Goal: Task Accomplishment & Management: Complete application form

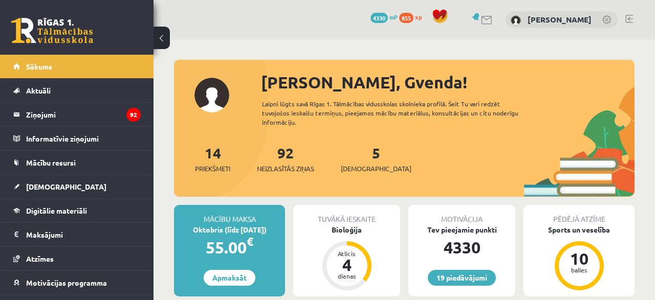
click at [348, 154] on div "5 Ieskaites" at bounding box center [376, 158] width 71 height 32
click at [354, 164] on span "[DEMOGRAPHIC_DATA]" at bounding box center [376, 169] width 71 height 10
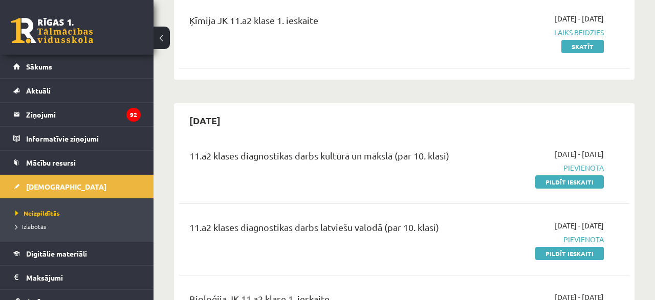
scroll to position [160, 0]
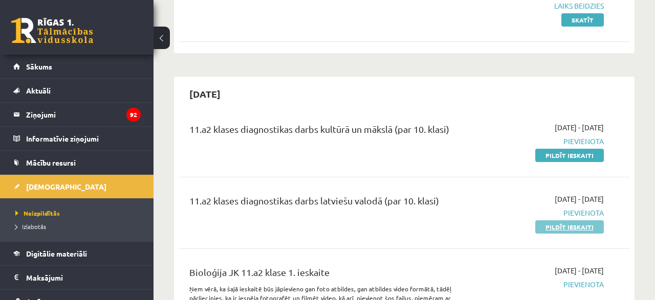
click at [575, 230] on link "Pildīt ieskaiti" at bounding box center [569, 227] width 69 height 13
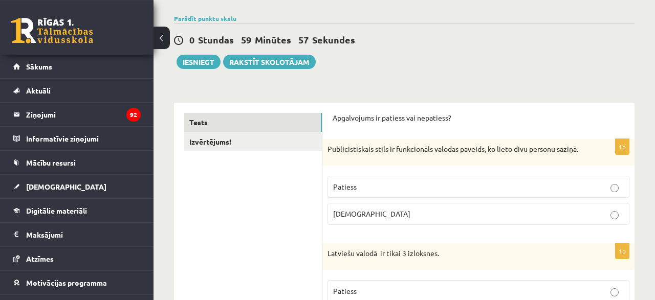
scroll to position [106, 0]
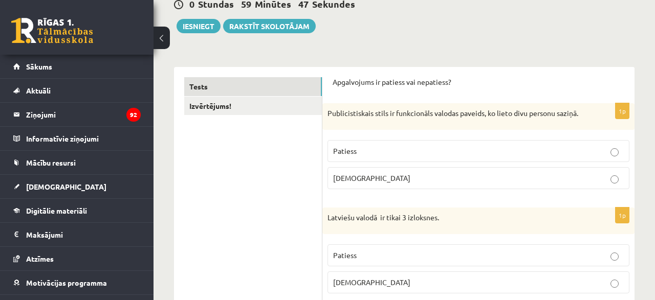
click at [373, 288] on p "Aplams" at bounding box center [478, 282] width 291 height 11
click at [324, 115] on div "Publicistiskais stils ir funkcionāls valodas paveids, ko lieto divu personu saz…" at bounding box center [478, 116] width 312 height 27
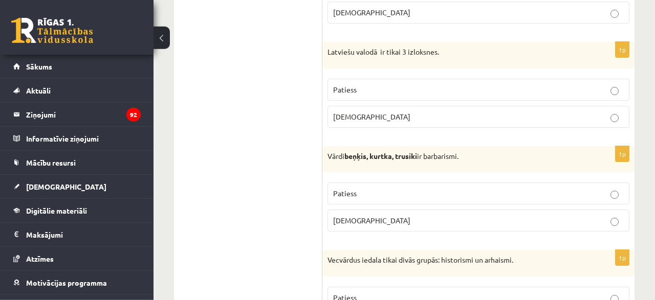
scroll to position [259, 0]
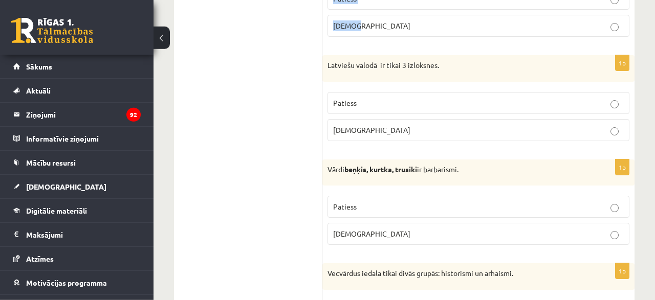
drag, startPoint x: 324, startPoint y: 105, endPoint x: 490, endPoint y: 49, distance: 175.7
copy div "Publicistiskais stils ir funkcionāls valodas paveids, ko lieto divu personu saz…"
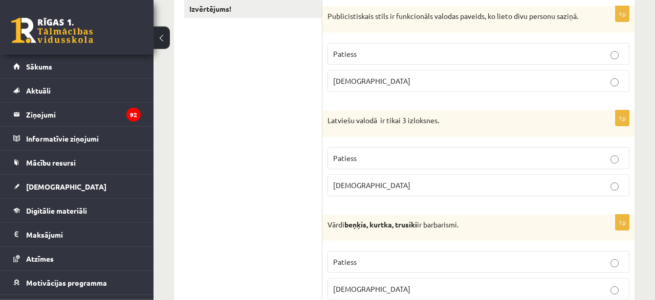
scroll to position [223, 0]
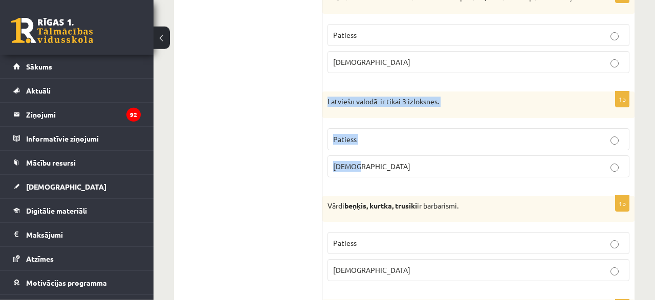
drag, startPoint x: 325, startPoint y: 110, endPoint x: 364, endPoint y: 181, distance: 80.9
click at [364, 118] on div "Latviešu valodā ir tikai 3 izloksnes." at bounding box center [478, 105] width 312 height 27
copy div "Latviešu valodā ir tikai 3 izloksnes. Patiess Aplams"
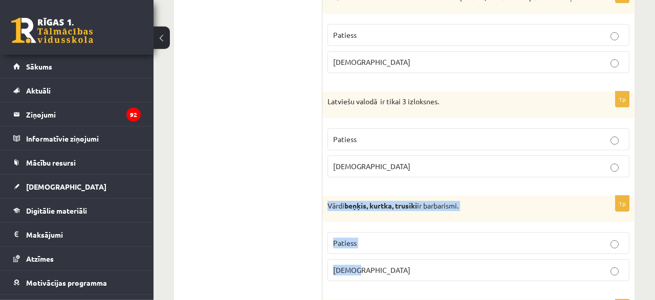
drag, startPoint x: 326, startPoint y: 211, endPoint x: 372, endPoint y: 281, distance: 84.0
click at [372, 223] on div "Vārdi beņķis, kurtka, trusiki ir barbarismi." at bounding box center [478, 209] width 312 height 27
copy div "Vārdi beņķis, kurtka, trusiki ir barbarismi. Patiess Aplams"
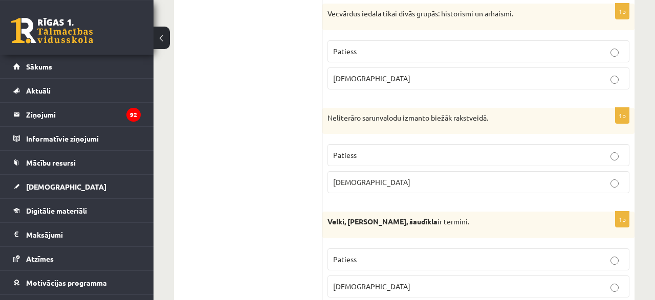
scroll to position [527, 0]
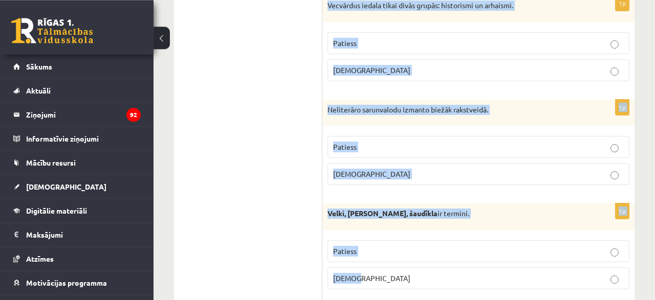
drag, startPoint x: 327, startPoint y: 9, endPoint x: 379, endPoint y: 275, distance: 271.5
click at [379, 22] on div "Vecvārdus iedala tikai divās grupās: historismi un arhaismi." at bounding box center [478, 8] width 312 height 27
copy form "Vecvārdus iedala tikai divās grupās: historismi un arhaismi. Patiess Aplams 1p …"
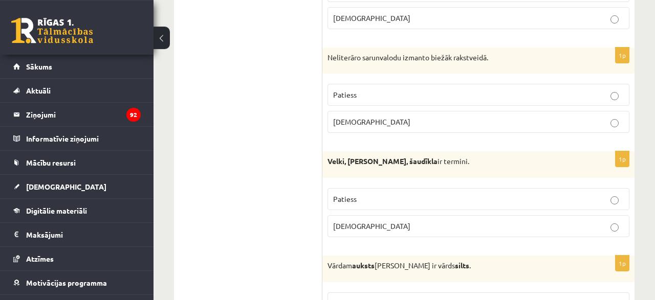
scroll to position [600, 0]
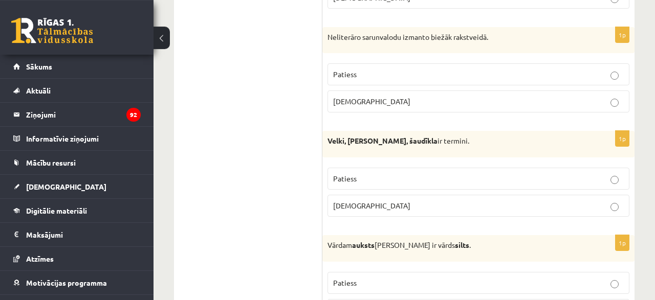
click at [619, 107] on p "Aplams" at bounding box center [478, 101] width 291 height 11
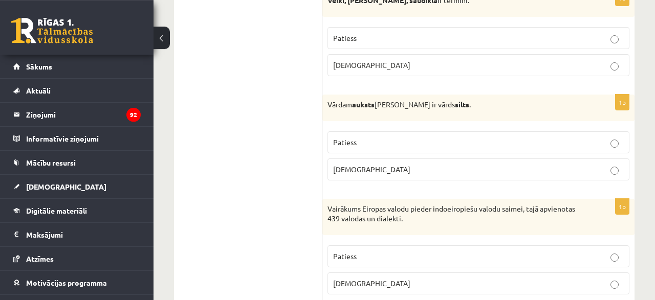
scroll to position [752, 0]
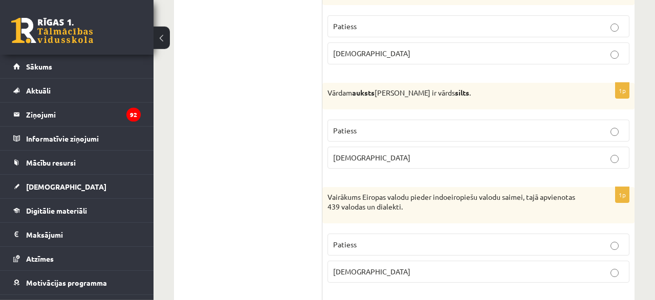
click at [615, 141] on label "Patiess" at bounding box center [478, 131] width 302 height 22
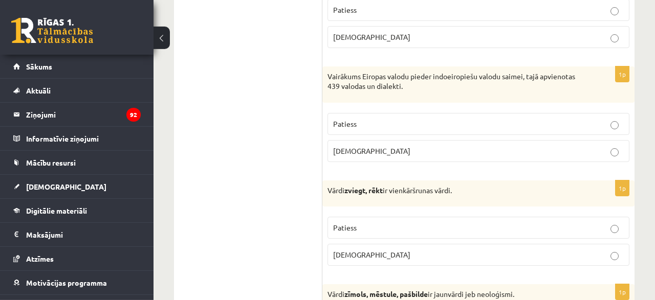
scroll to position [881, 0]
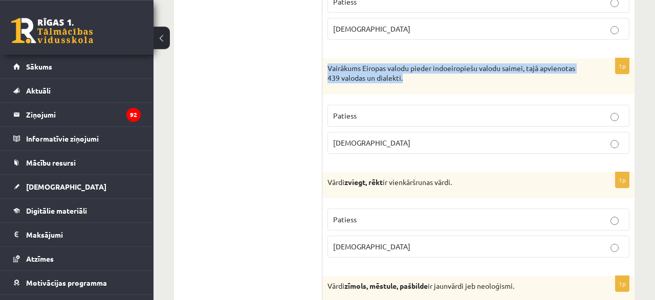
drag, startPoint x: 328, startPoint y: 73, endPoint x: 414, endPoint y: 79, distance: 86.2
click at [414, 79] on p "Vairākums Eiropas valodu pieder indoeiropiešu valodu saimei, tajā apvienotas 43…" at bounding box center [452, 73] width 251 height 20
copy p "Vairākums Eiropas valodu pieder indoeiropiešu valodu saimei, tajā apvienotas 43…"
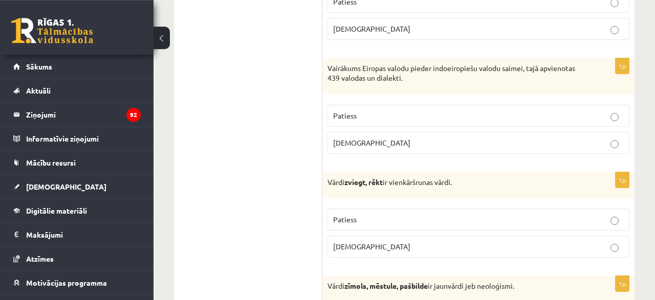
click at [596, 127] on label "Patiess" at bounding box center [478, 116] width 302 height 22
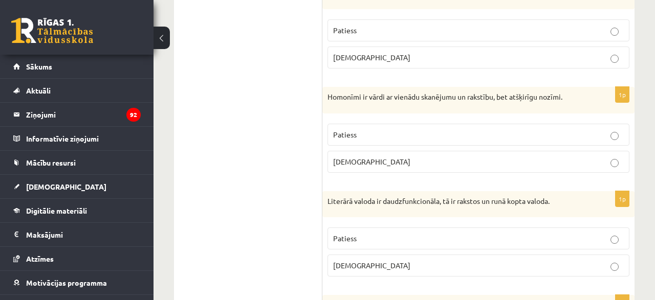
scroll to position [1183, 0]
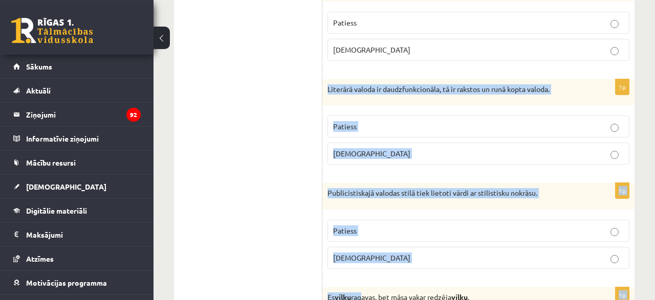
scroll to position [1356, 0]
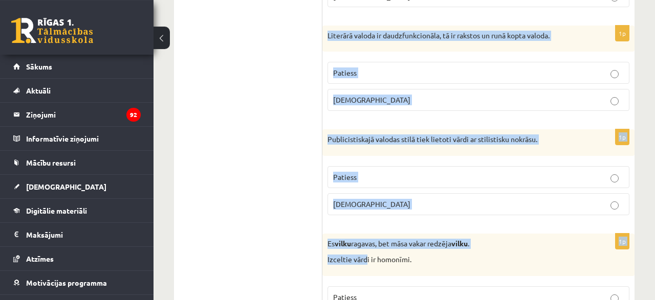
drag, startPoint x: 324, startPoint y: 101, endPoint x: 365, endPoint y: 314, distance: 216.8
click at [365, 52] on div "Literārā valoda ir daudzfunkcionāla, tā ir rakstos un runā kopta valoda." at bounding box center [478, 38] width 312 height 27
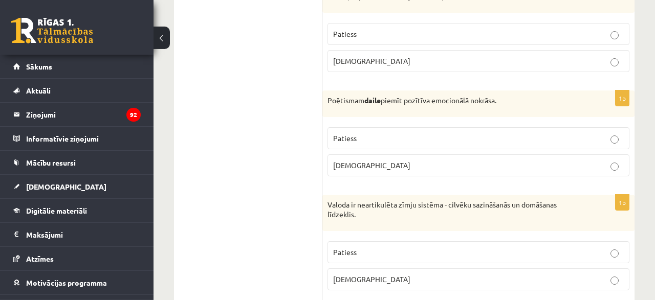
scroll to position [1922, 0]
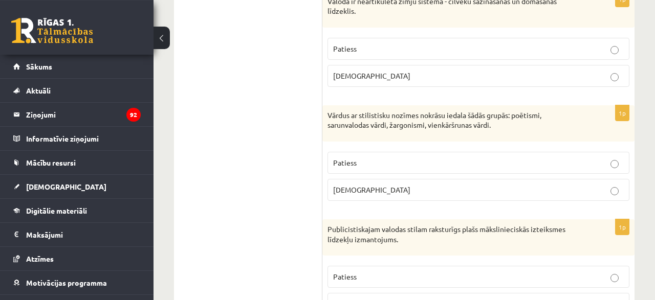
drag, startPoint x: 654, startPoint y: 177, endPoint x: 653, endPoint y: 155, distance: 22.0
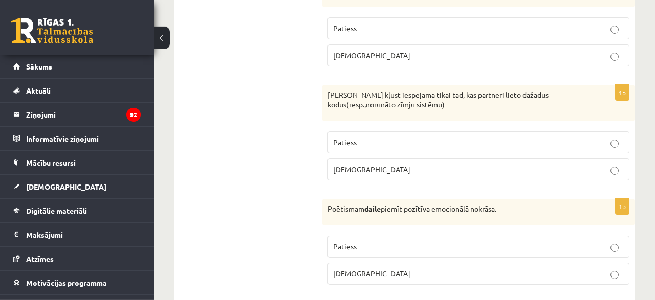
scroll to position [1618, 0]
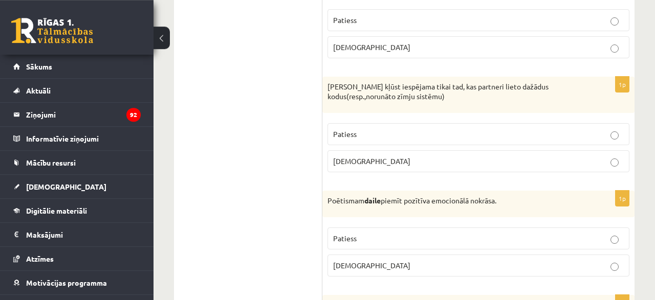
click at [619, 163] on p "Aplams" at bounding box center [478, 161] width 291 height 11
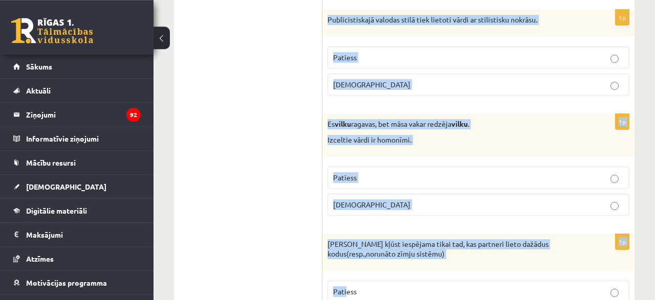
scroll to position [1503, 0]
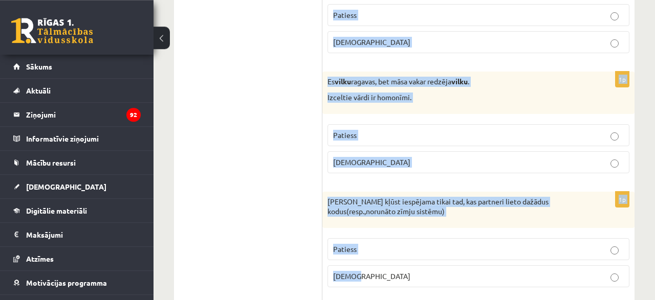
drag, startPoint x: 327, startPoint y: 121, endPoint x: 375, endPoint y: 275, distance: 161.3
copy form "Publicistiskajā valodas stilā tiek lietoti vārdi ar stilistisku nokrāsu. Paties…"
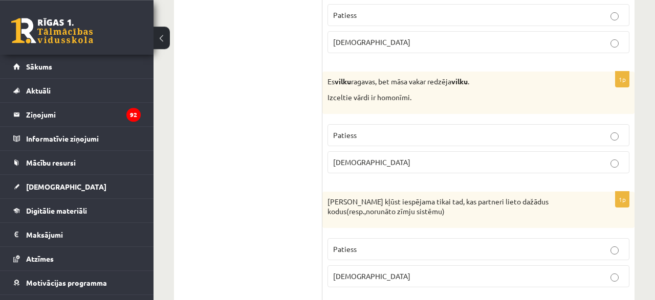
click at [277, 187] on ul "Tests Izvērtējums!" at bounding box center [253, 293] width 138 height 3224
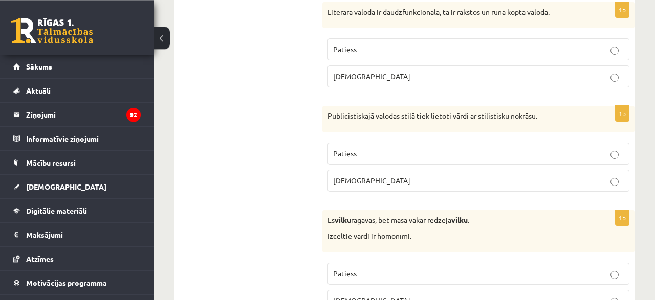
scroll to position [1372, 0]
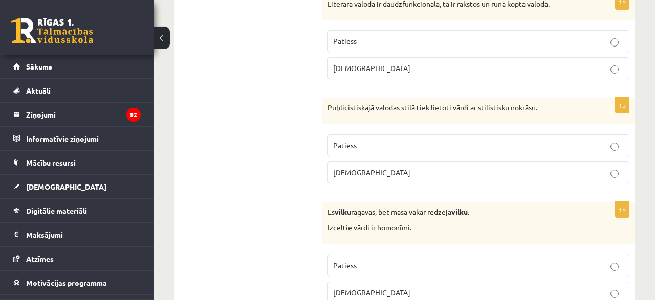
drag, startPoint x: 653, startPoint y: 136, endPoint x: 653, endPoint y: 158, distance: 22.0
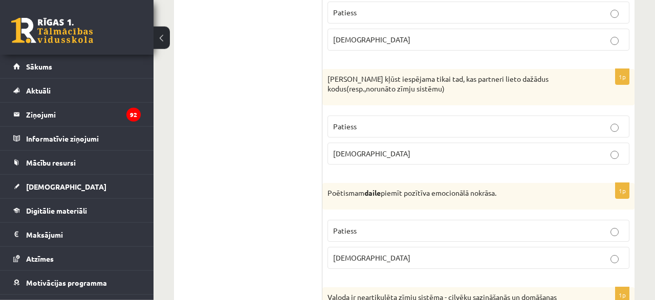
scroll to position [1630, 0]
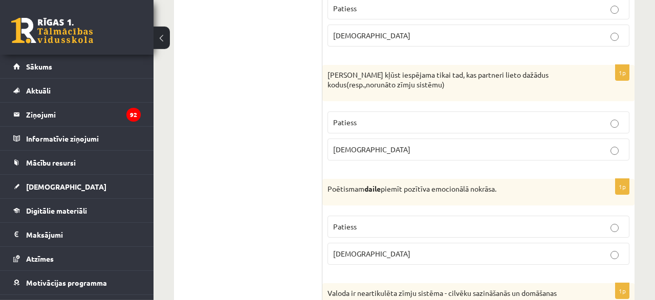
click at [210, 111] on ul "Tests Izvērtējums!" at bounding box center [253, 166] width 138 height 3224
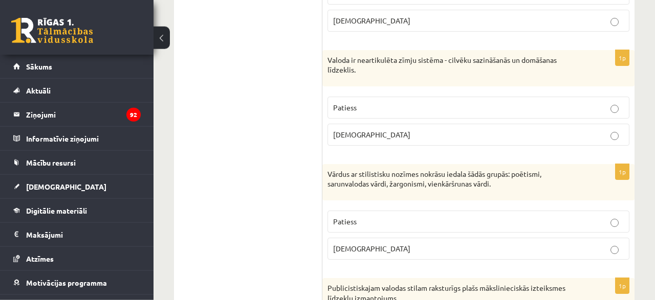
scroll to position [1867, 0]
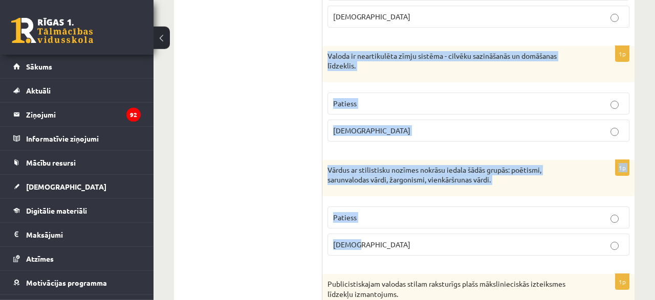
drag, startPoint x: 326, startPoint y: 52, endPoint x: 371, endPoint y: 237, distance: 191.1
click at [371, 82] on div "Valoda ir neartikulēta zīmju sistēma - cilvēku sazināšanās un domāšanas līdzekl…" at bounding box center [478, 64] width 312 height 36
copy form "Valoda ir neartikulēta zīmju sistēma - cilvēku sazināšanās un domāšanas līdzekl…"
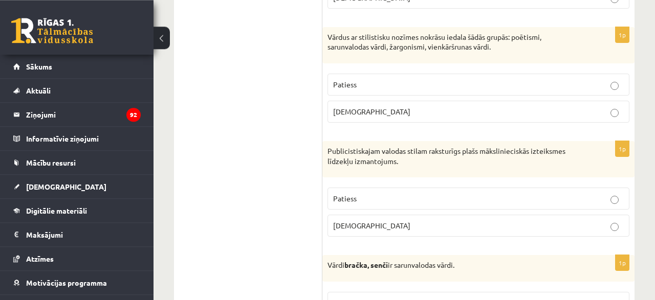
scroll to position [2004, 0]
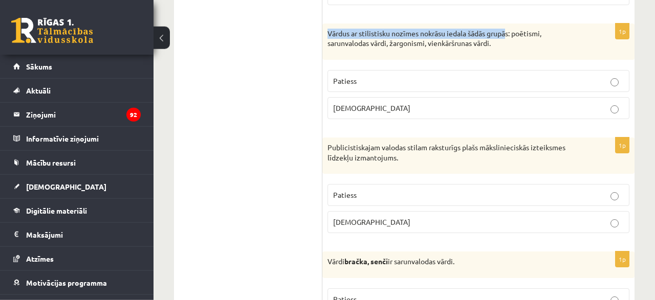
drag, startPoint x: 509, startPoint y: 33, endPoint x: 326, endPoint y: 32, distance: 182.7
click at [326, 32] on div "Vārdus ar stilistisku nozīmes nokrāsu iedala šādās grupās: poētismi, sarunvalod…" at bounding box center [478, 42] width 312 height 36
copy p "Vārdus ar stilistisku nozīmes nokrāsu iedala šādās grupā"
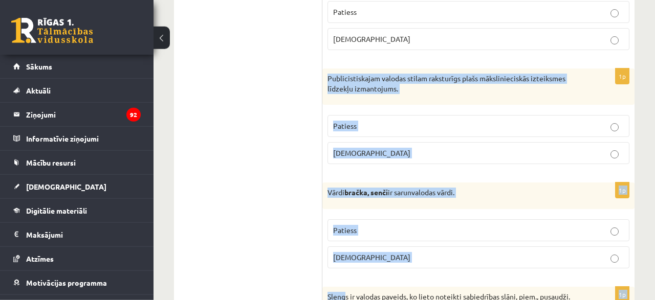
scroll to position [2086, 0]
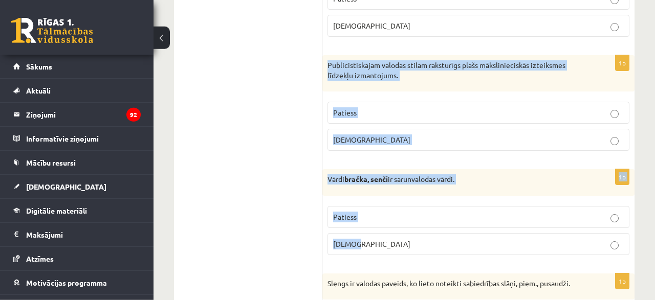
drag, startPoint x: 328, startPoint y: 146, endPoint x: 404, endPoint y: 249, distance: 127.3
click at [404, 92] on div "Publicistiskajam valodas stilam raksturīgs plašs mākslinieciskās izteiksmes līd…" at bounding box center [478, 73] width 312 height 36
copy form "Publicistiskajam valodas stilam raksturīgs plašs mākslinieciskās izteiksmes līd…"
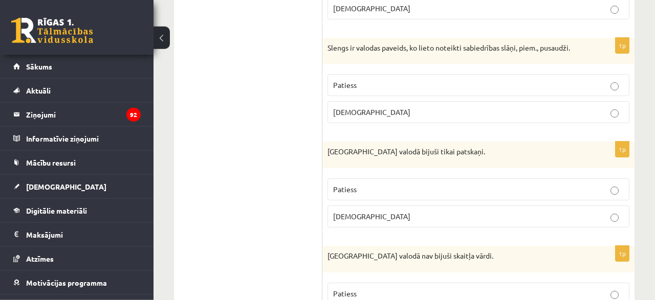
scroll to position [2301, 0]
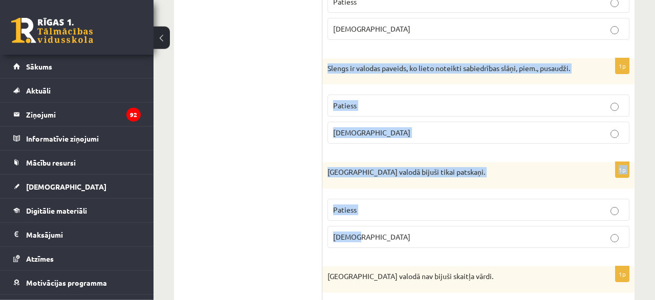
drag, startPoint x: 326, startPoint y: 66, endPoint x: 372, endPoint y: 250, distance: 189.5
click at [372, 85] on div "Slengs ir valodas paveids, ko lieto noteikti sabiedrības slāņi, piem., pusaudži." at bounding box center [478, 71] width 312 height 27
copy form "Slengs ir valodas paveids, ko lieto noteikti sabiedrības slāņi, piem., pusaudži…"
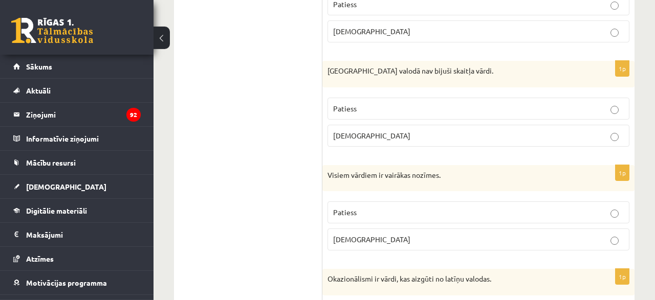
scroll to position [2535, 0]
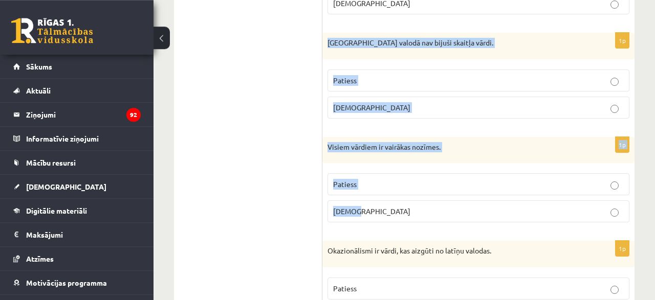
drag, startPoint x: 328, startPoint y: 39, endPoint x: 374, endPoint y: 217, distance: 183.3
click at [374, 59] on div "Pirmatnējā valodā nav bijuši skaitļa vārdi." at bounding box center [478, 46] width 312 height 27
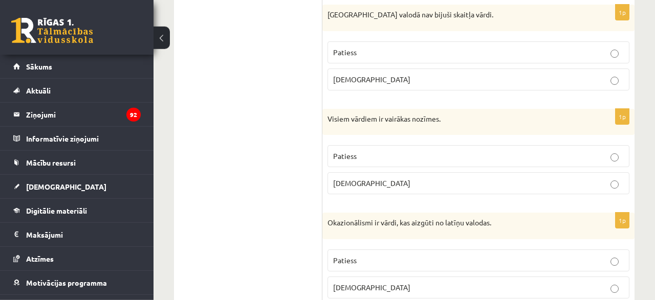
drag, startPoint x: 651, startPoint y: 230, endPoint x: 654, endPoint y: 258, distance: 27.8
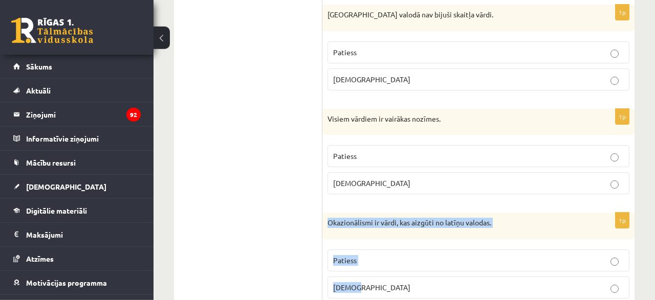
drag, startPoint x: 329, startPoint y: 220, endPoint x: 361, endPoint y: 280, distance: 68.4
click at [361, 239] on div "Okazionālismi ir vārdi, kas aizgūti no latīņu valodas." at bounding box center [478, 226] width 312 height 27
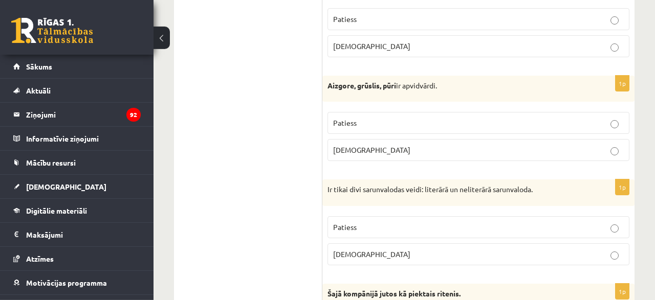
scroll to position [2809, 0]
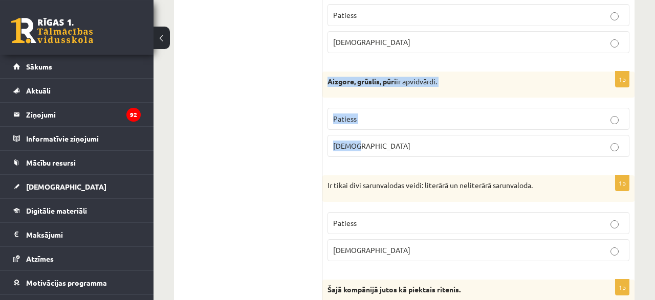
drag, startPoint x: 329, startPoint y: 74, endPoint x: 363, endPoint y: 145, distance: 78.3
click at [363, 98] on div "Aizgore, grūslis, pūri ir apvidvārdi." at bounding box center [478, 85] width 312 height 27
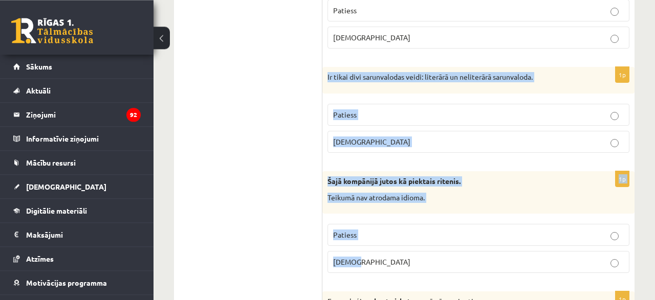
drag, startPoint x: 325, startPoint y: 69, endPoint x: 364, endPoint y: 249, distance: 183.8
click at [364, 94] on div "Ir tikai divi sarunvalodas veidi: literārā un neliterārā sarunvaloda." at bounding box center [478, 80] width 312 height 27
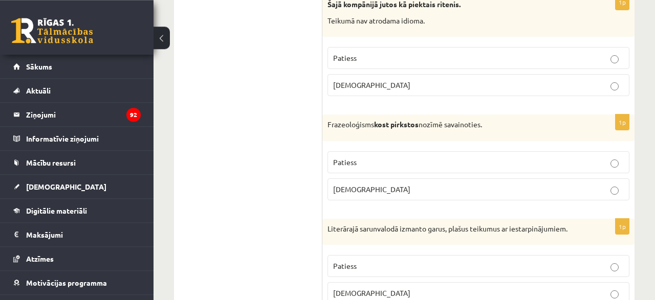
scroll to position [3127, 0]
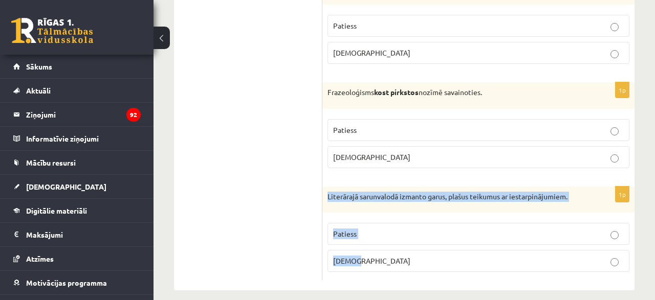
drag, startPoint x: 327, startPoint y: 186, endPoint x: 379, endPoint y: 253, distance: 85.4
click at [379, 213] on div "Literārajā sarunvalodā izmanto garus, plašus teikumus ar iestarpinājumiem." at bounding box center [478, 200] width 312 height 27
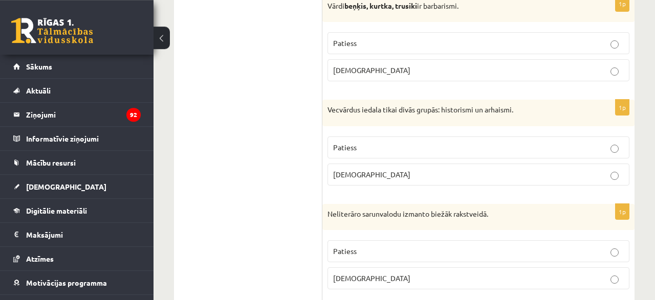
scroll to position [0, 0]
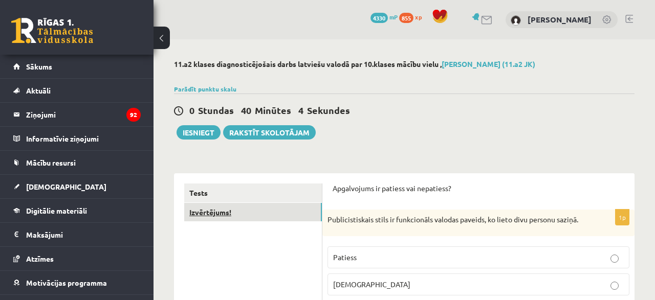
click at [212, 209] on link "Izvērtējums!" at bounding box center [253, 212] width 138 height 19
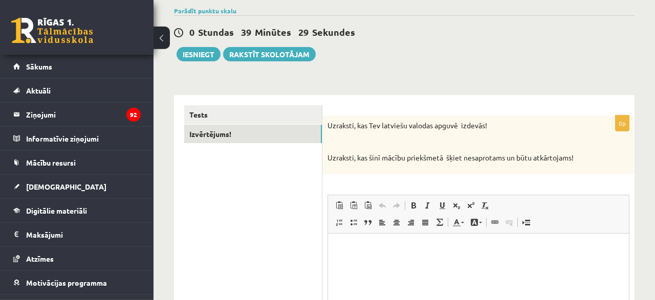
scroll to position [87, 0]
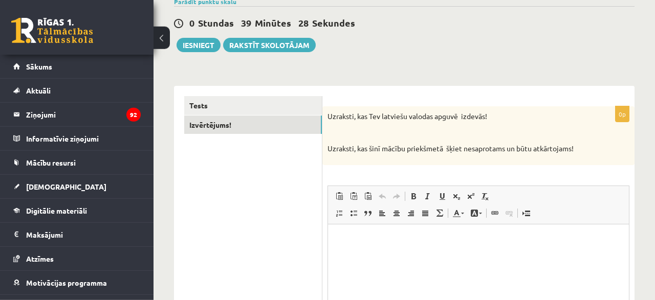
click at [460, 240] on p "Bagātinātā teksta redaktors, wiswyg-editor-user-answer-47433797355140" at bounding box center [478, 239] width 280 height 11
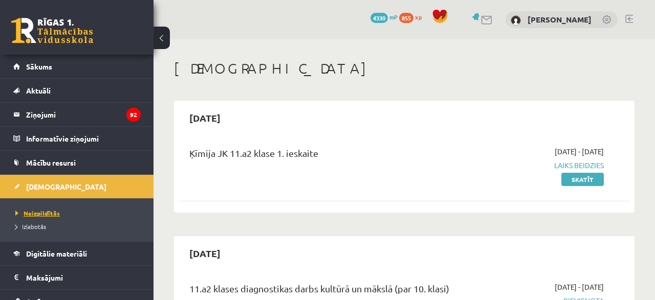
click at [52, 210] on span "Neizpildītās" at bounding box center [37, 213] width 45 height 8
click at [58, 66] on link "Sākums" at bounding box center [76, 67] width 127 height 24
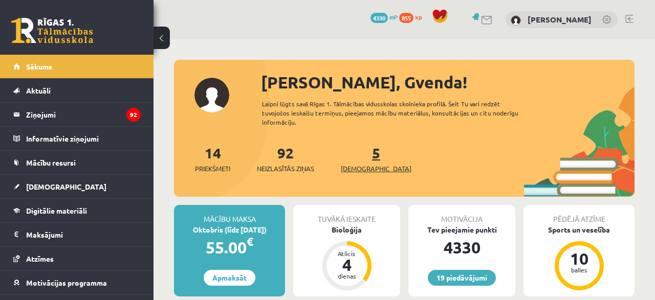
click at [361, 164] on span "[DEMOGRAPHIC_DATA]" at bounding box center [376, 169] width 71 height 10
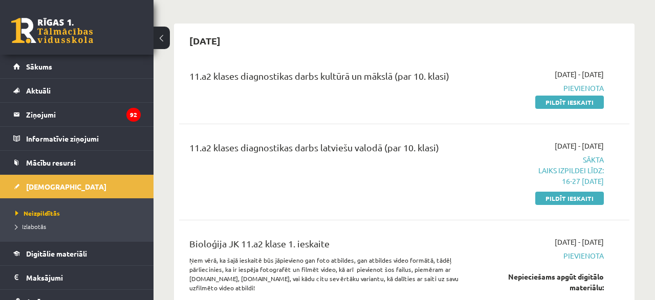
scroll to position [239, 0]
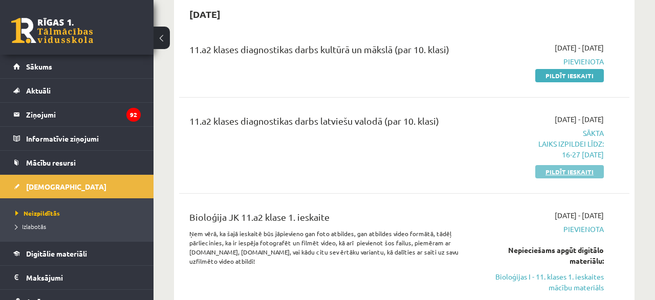
click at [594, 168] on link "Pildīt ieskaiti" at bounding box center [569, 171] width 69 height 13
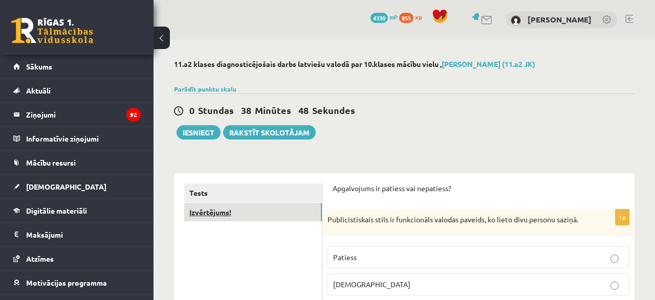
click at [238, 215] on link "Izvērtējums!" at bounding box center [253, 212] width 138 height 19
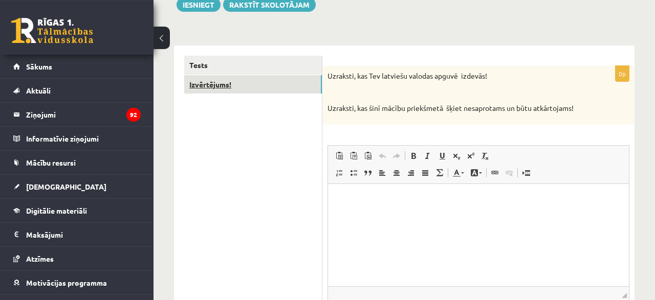
scroll to position [133, 0]
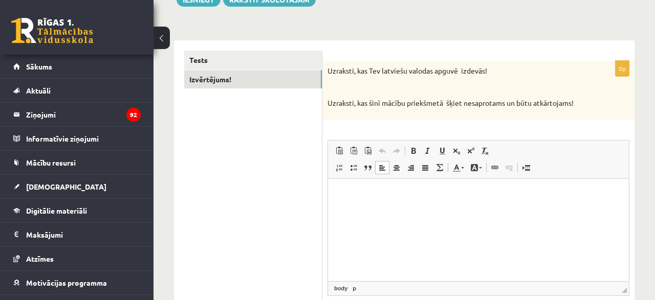
click at [413, 206] on html at bounding box center [478, 230] width 301 height 102
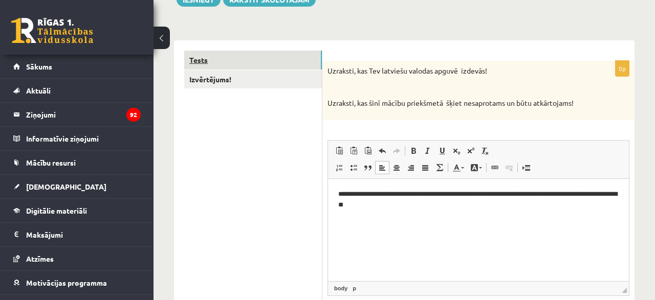
click at [198, 55] on link "Tests" at bounding box center [253, 60] width 138 height 19
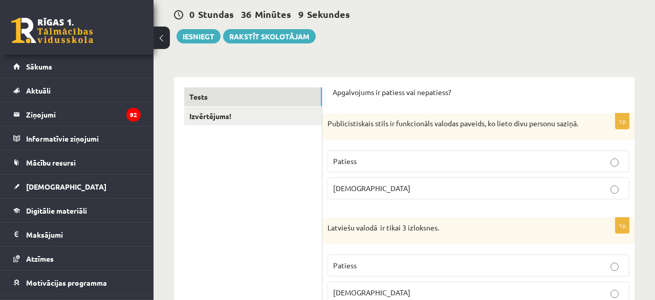
scroll to position [80, 0]
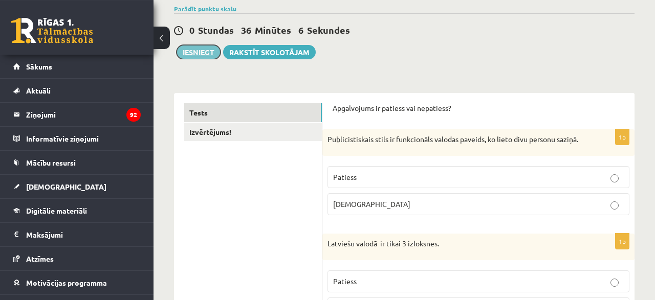
click at [198, 54] on button "Iesniegt" at bounding box center [199, 52] width 44 height 14
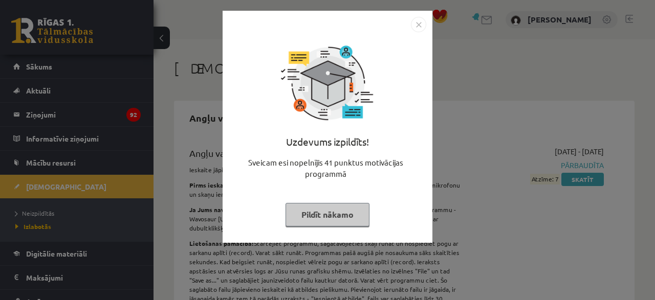
click at [332, 207] on button "Pildīt nākamo" at bounding box center [328, 215] width 84 height 24
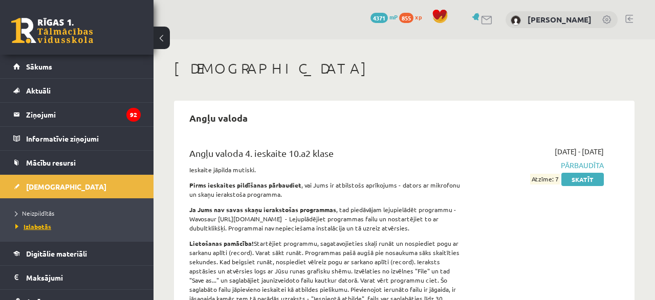
click at [57, 225] on link "Izlabotās" at bounding box center [79, 226] width 128 height 9
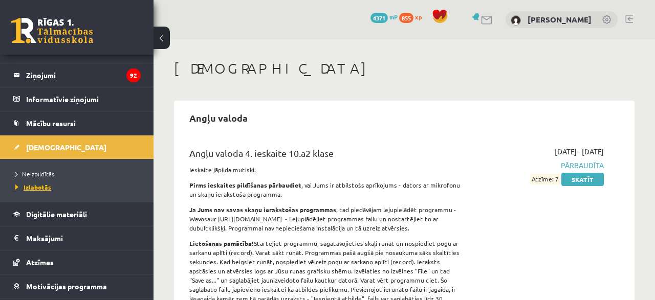
scroll to position [41, 0]
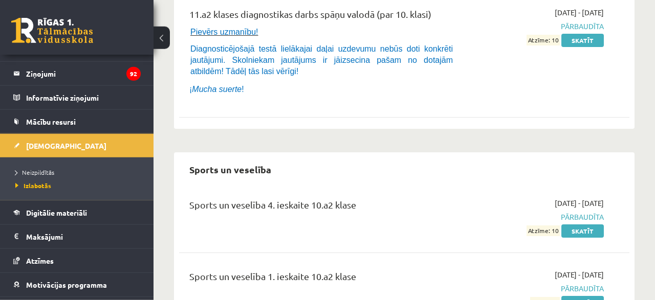
scroll to position [8486, 0]
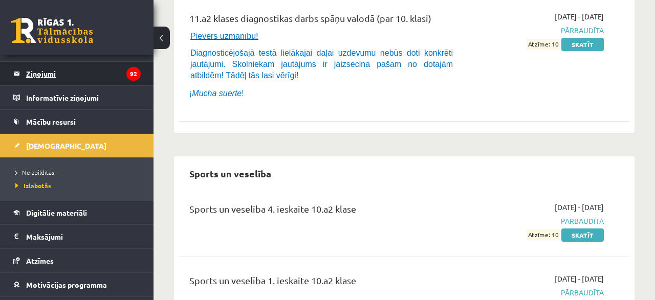
click at [40, 76] on legend "Ziņojumi 92" at bounding box center [83, 74] width 115 height 24
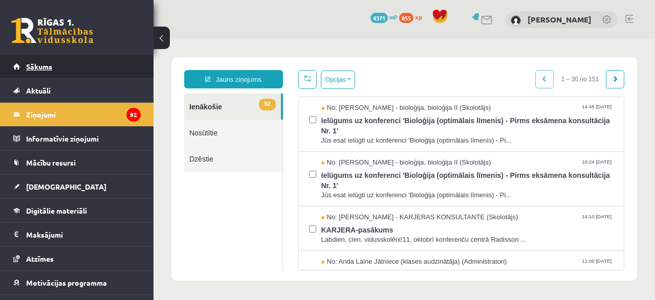
click at [37, 68] on span "Sākums" at bounding box center [39, 66] width 26 height 9
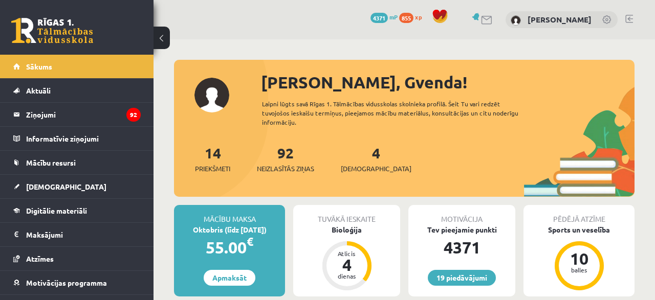
click at [340, 159] on div "14 Priekšmeti 92 Neizlasītās ziņas 4 [DEMOGRAPHIC_DATA]" at bounding box center [404, 169] width 460 height 55
click at [367, 164] on span "[DEMOGRAPHIC_DATA]" at bounding box center [376, 169] width 71 height 10
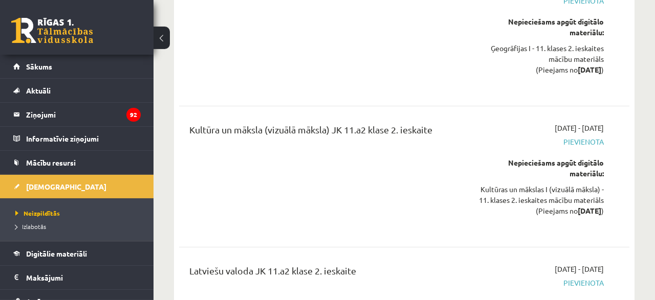
scroll to position [3618, 0]
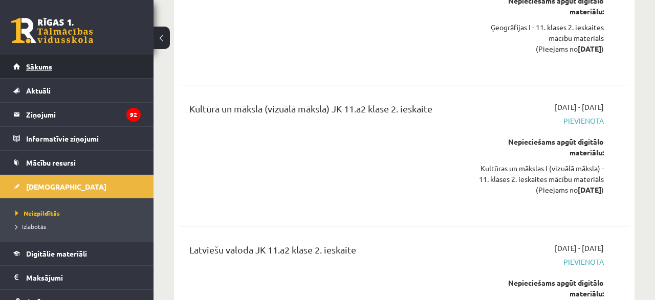
click at [52, 70] on link "Sākums" at bounding box center [76, 67] width 127 height 24
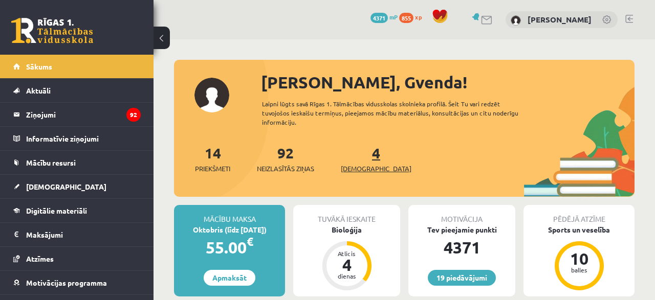
click at [352, 164] on span "[DEMOGRAPHIC_DATA]" at bounding box center [376, 169] width 71 height 10
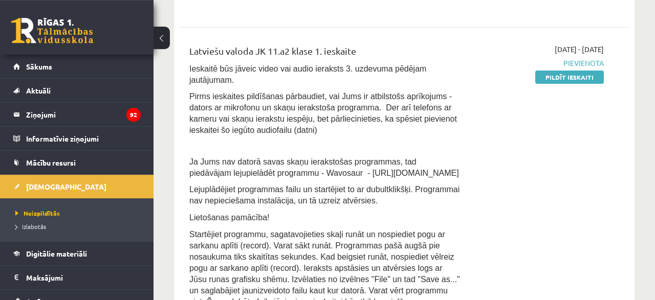
scroll to position [639, 0]
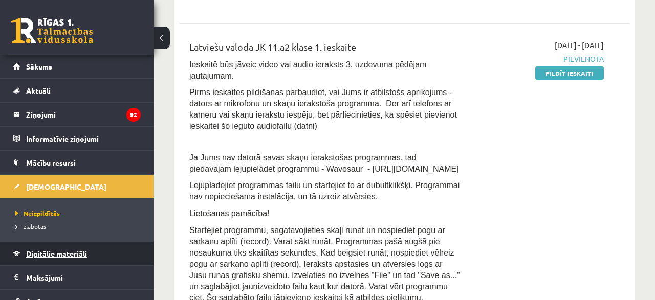
click at [56, 249] on span "Digitālie materiāli" at bounding box center [56, 253] width 61 height 9
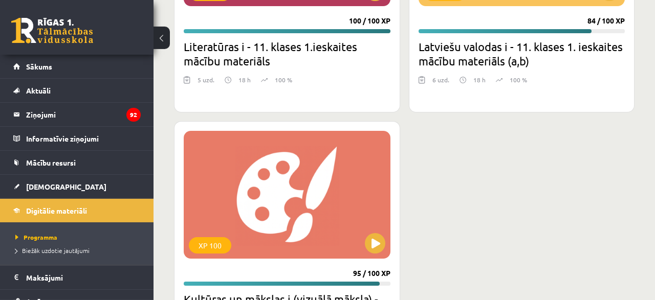
scroll to position [3286, 0]
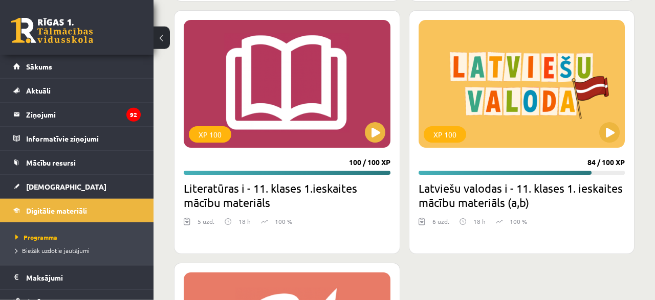
scroll to position [2993, 0]
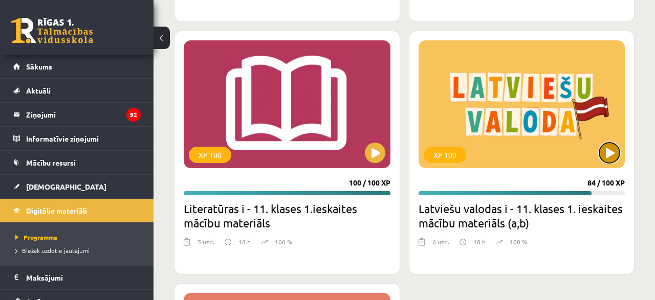
click at [605, 153] on button at bounding box center [609, 153] width 20 height 20
click at [523, 152] on div "XP 100" at bounding box center [522, 104] width 207 height 128
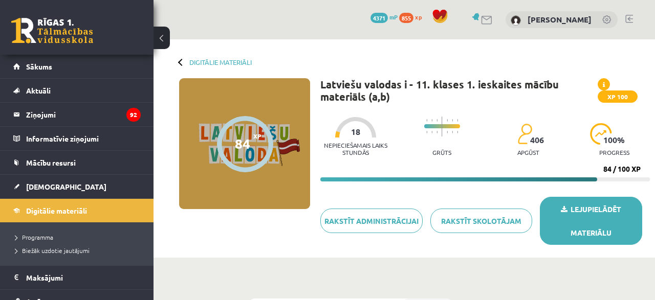
click at [591, 209] on link "Lejupielādēt materiālu" at bounding box center [591, 221] width 102 height 48
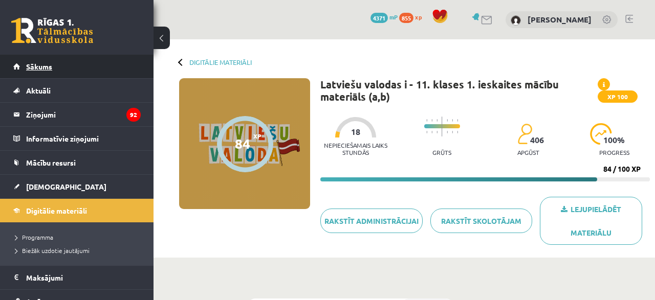
click at [52, 71] on link "Sākums" at bounding box center [76, 67] width 127 height 24
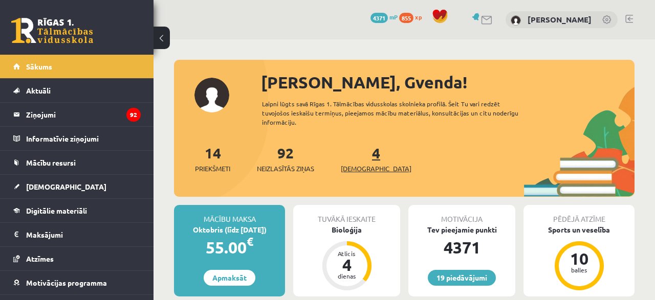
click at [353, 164] on span "[DEMOGRAPHIC_DATA]" at bounding box center [376, 169] width 71 height 10
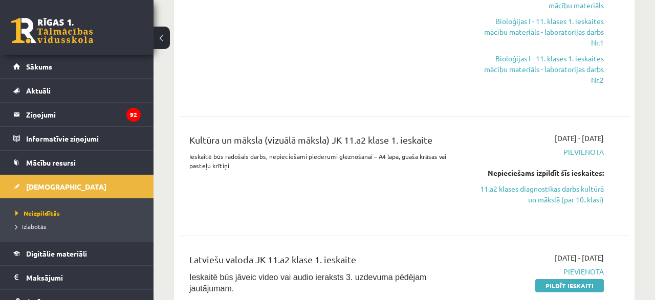
scroll to position [452, 0]
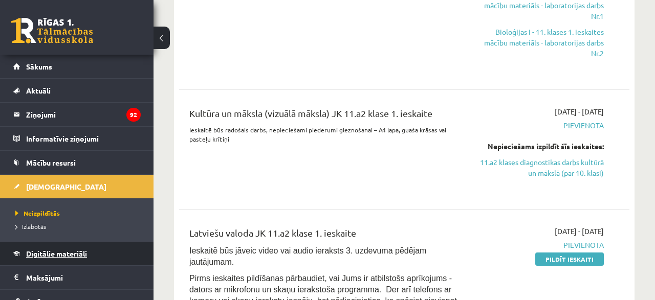
click at [54, 257] on link "Digitālie materiāli" at bounding box center [76, 254] width 127 height 24
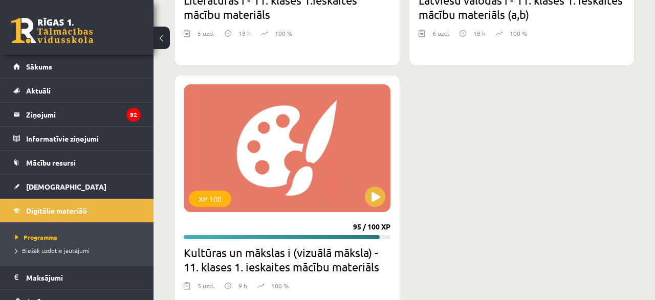
scroll to position [3286, 0]
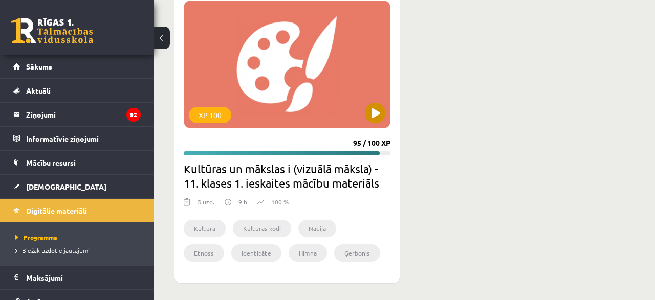
click at [296, 109] on div "XP 100" at bounding box center [287, 65] width 207 height 128
